Goal: Task Accomplishment & Management: Manage account settings

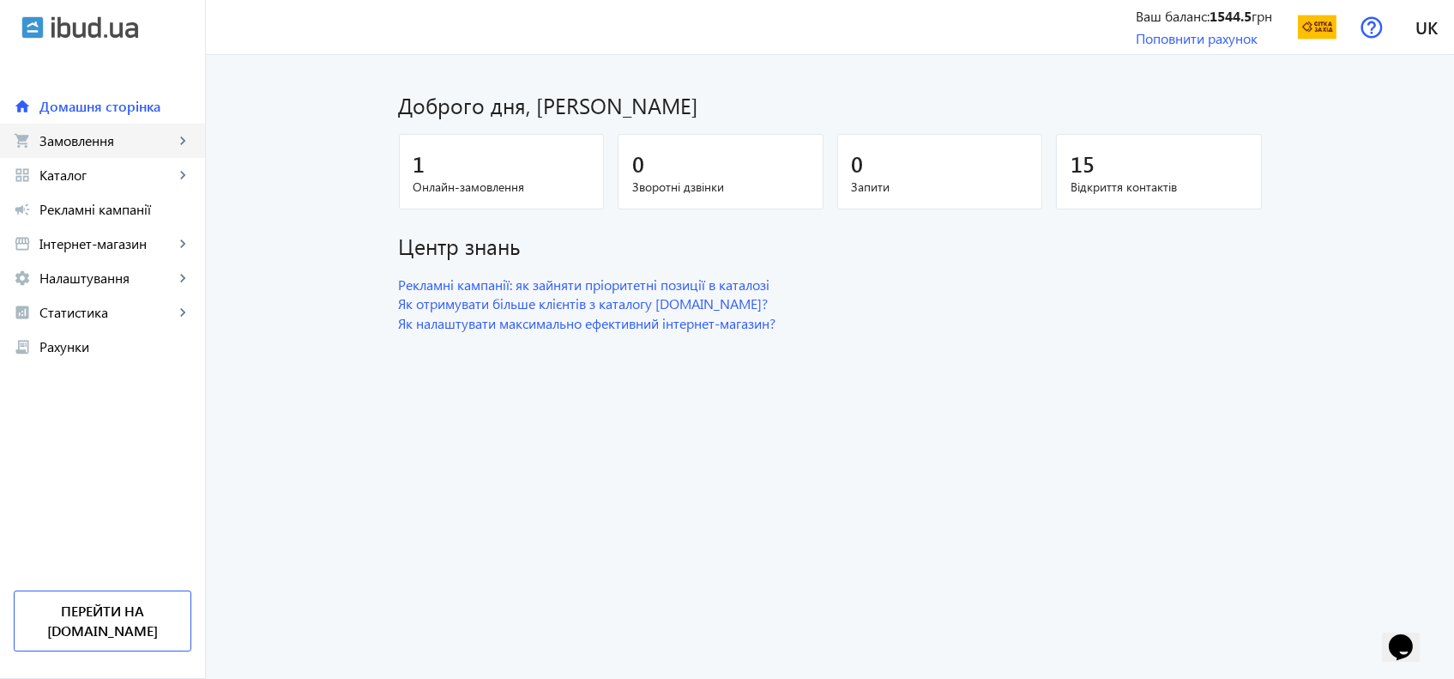
click at [171, 150] on link "shopping_cart Замовлення keyboard_arrow_right" at bounding box center [102, 141] width 205 height 34
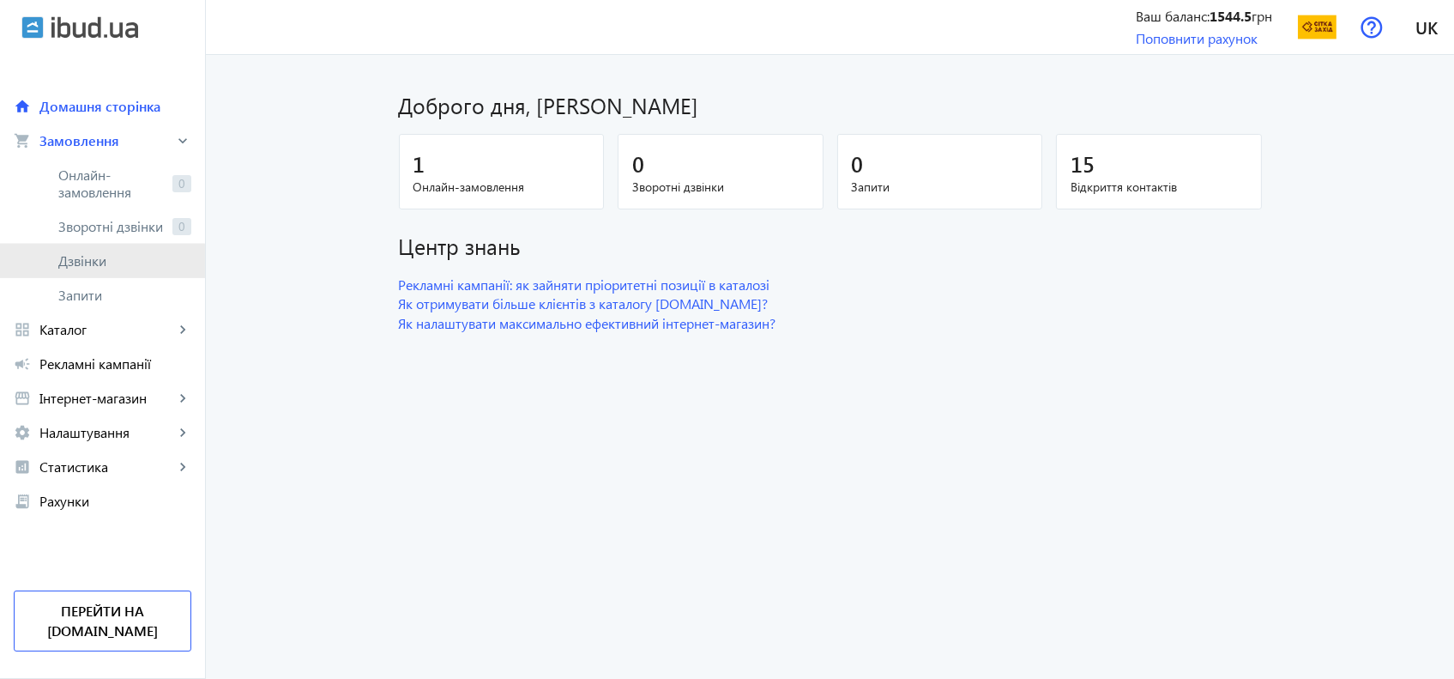
click at [96, 263] on span "Дзвінки" at bounding box center [124, 260] width 133 height 17
